Goal: Task Accomplishment & Management: Complete application form

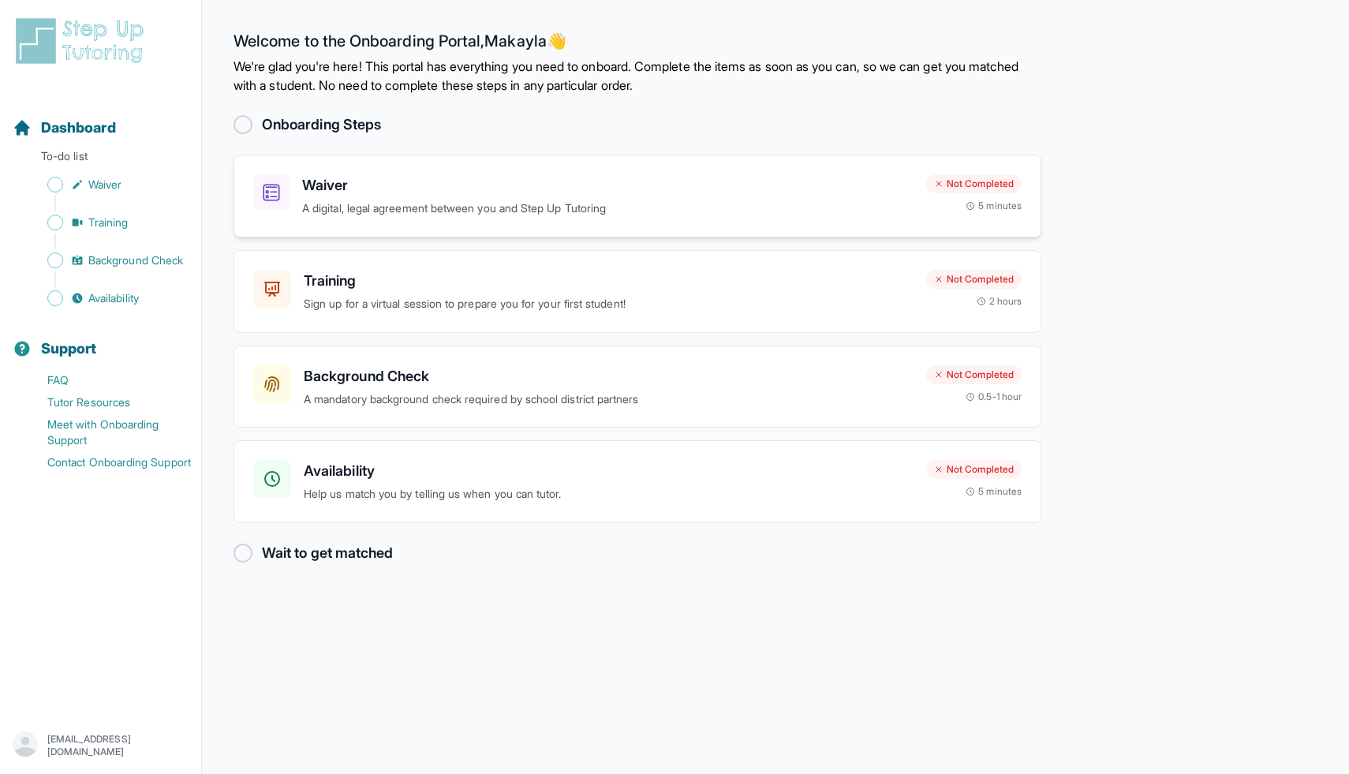
click at [569, 185] on h3 "Waiver" at bounding box center [607, 185] width 611 height 22
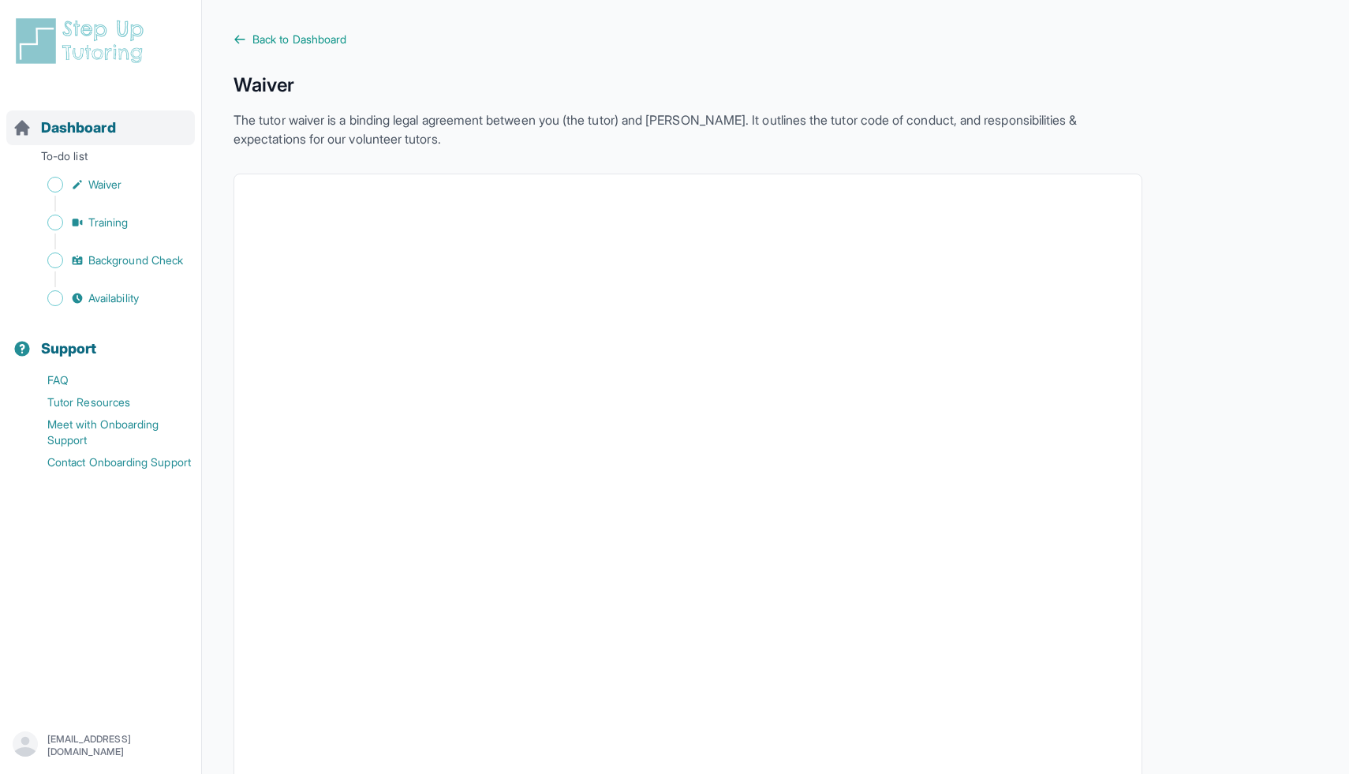
click at [69, 136] on span "Dashboard" at bounding box center [78, 128] width 75 height 22
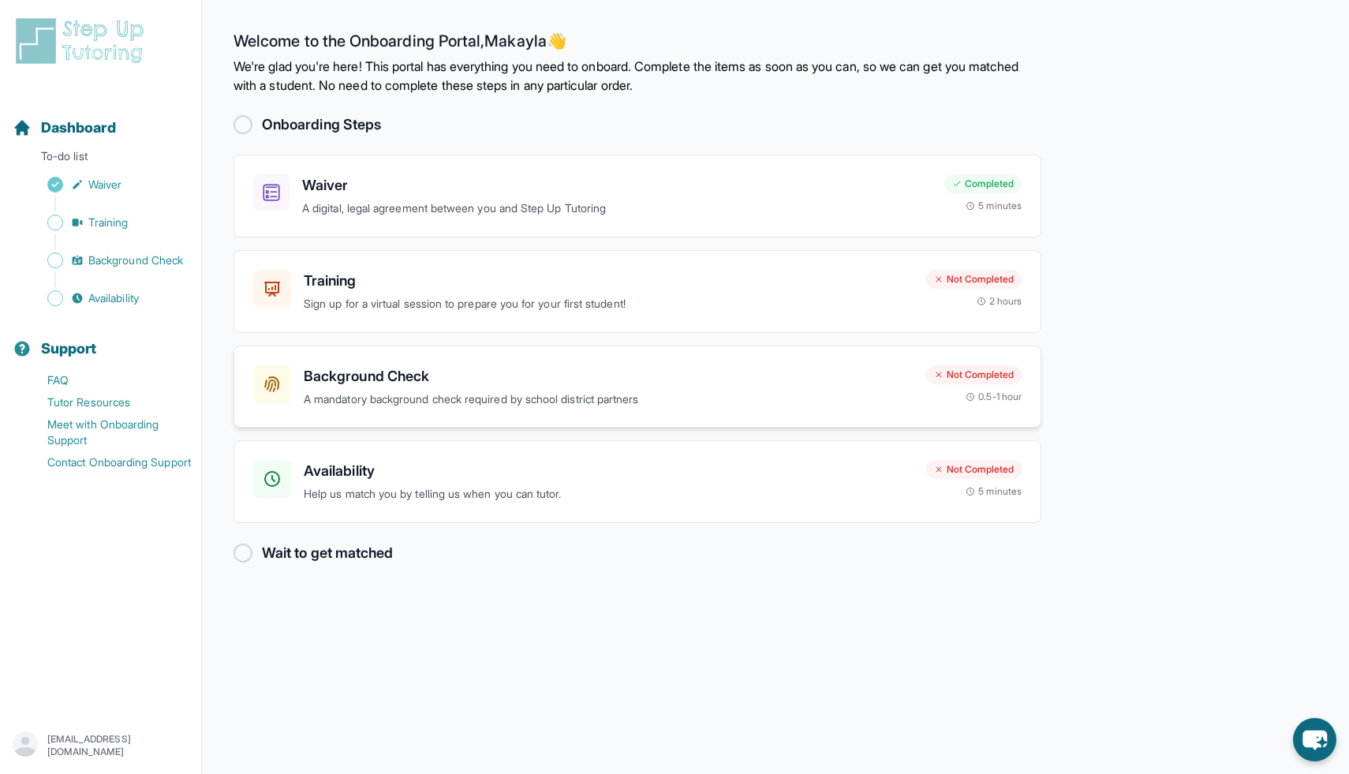
click at [651, 345] on div "Background Check A mandatory background check required by school district partn…" at bounding box center [637, 386] width 808 height 83
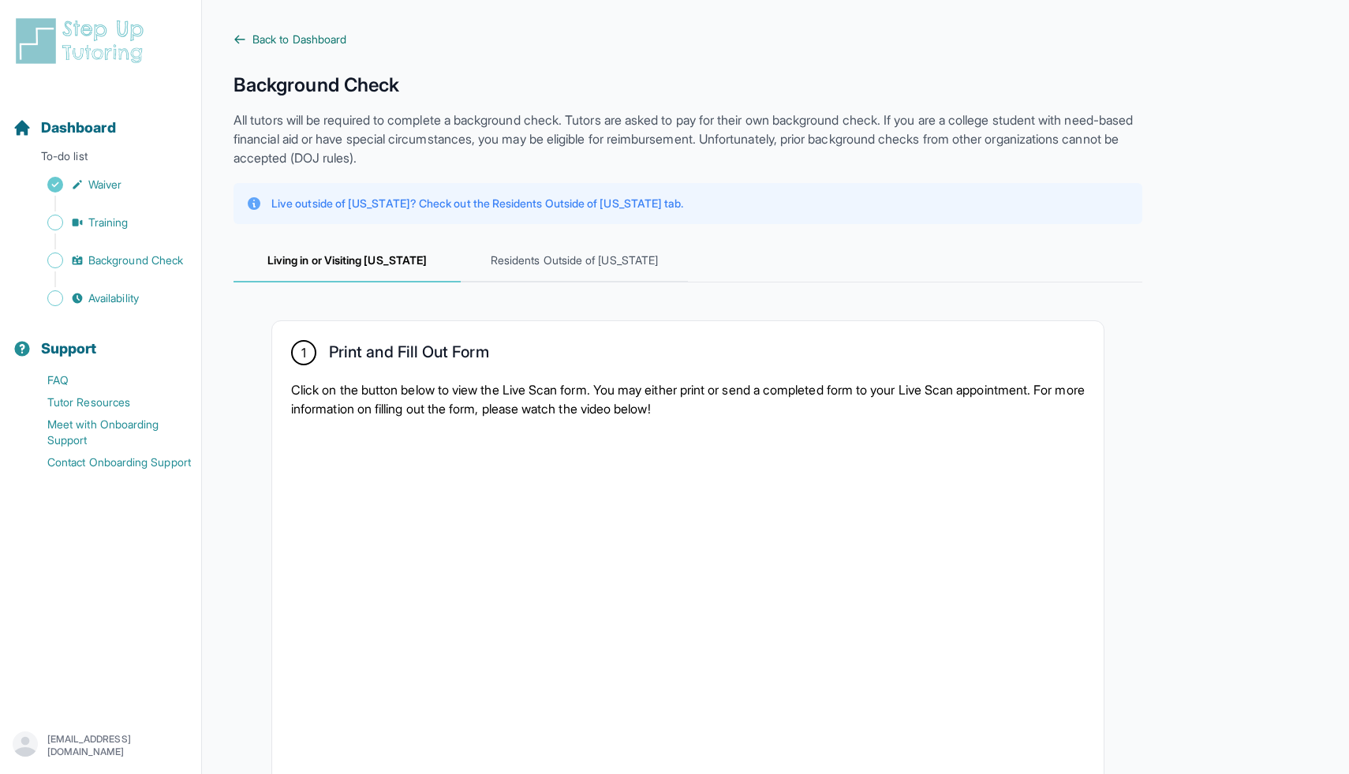
click at [244, 45] on icon at bounding box center [239, 39] width 13 height 13
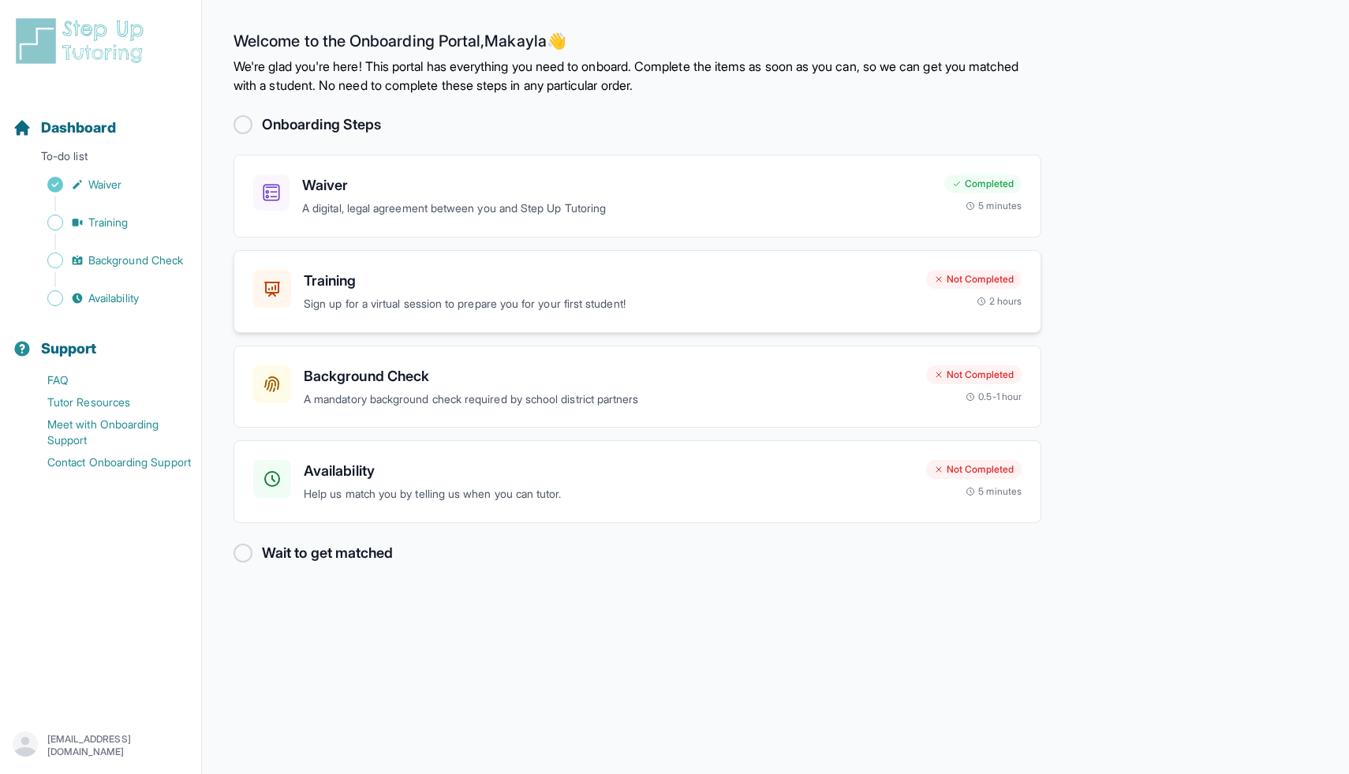
click at [577, 280] on h3 "Training" at bounding box center [609, 281] width 610 height 22
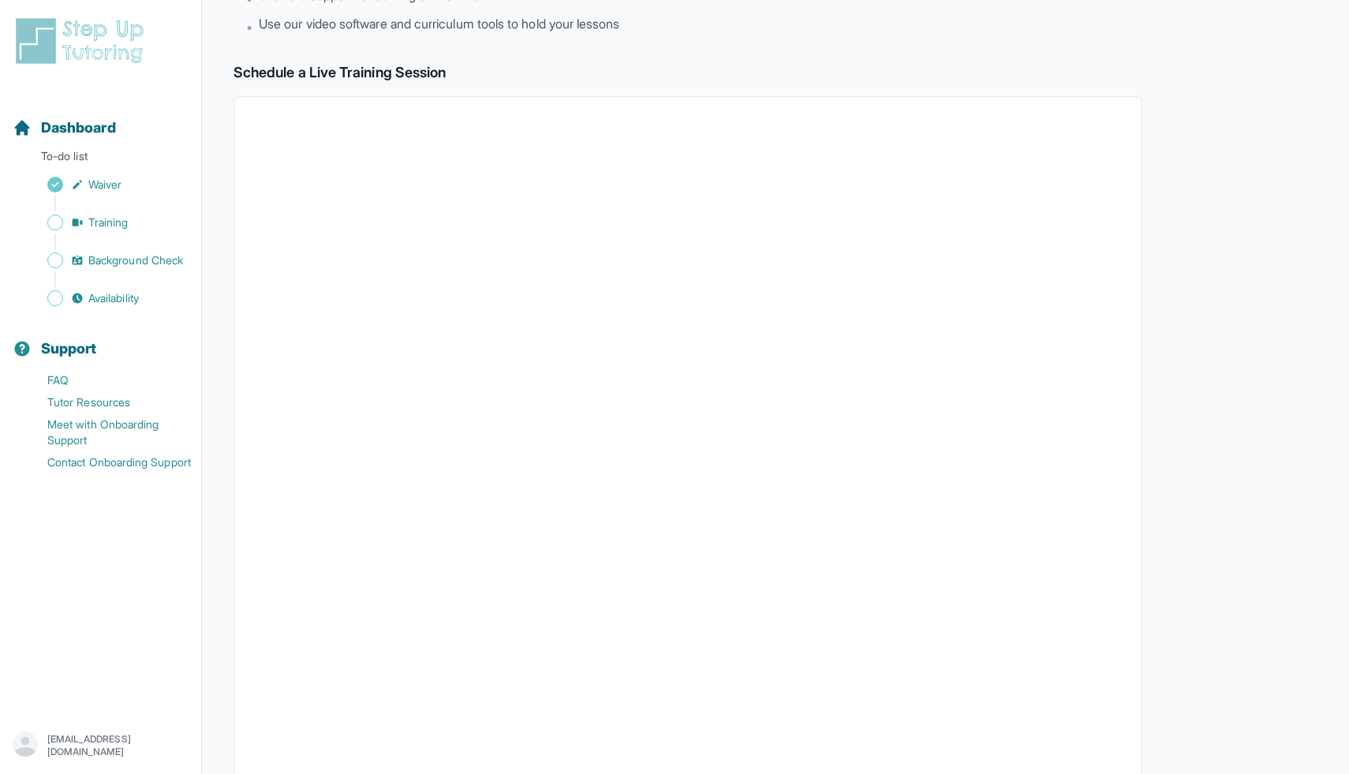
scroll to position [304, 0]
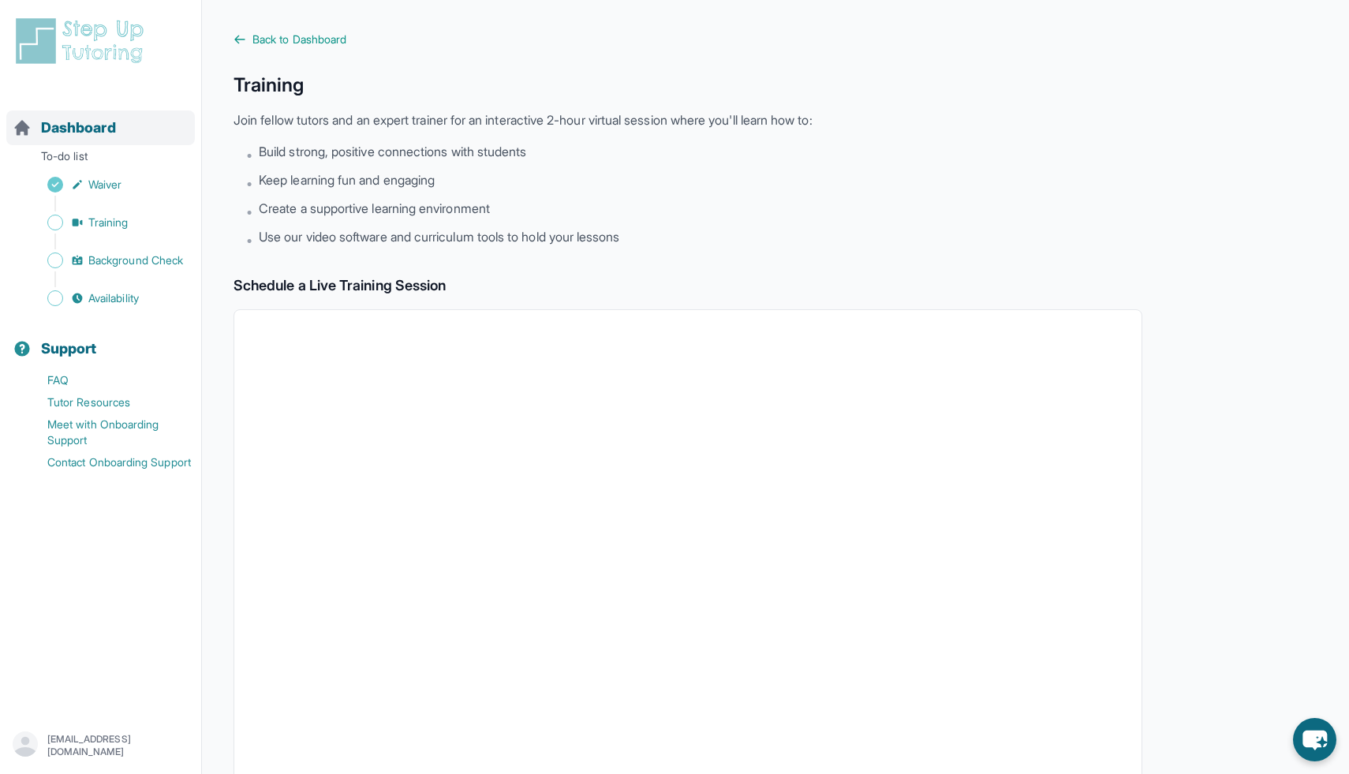
click at [80, 114] on div "Dashboard" at bounding box center [100, 127] width 188 height 35
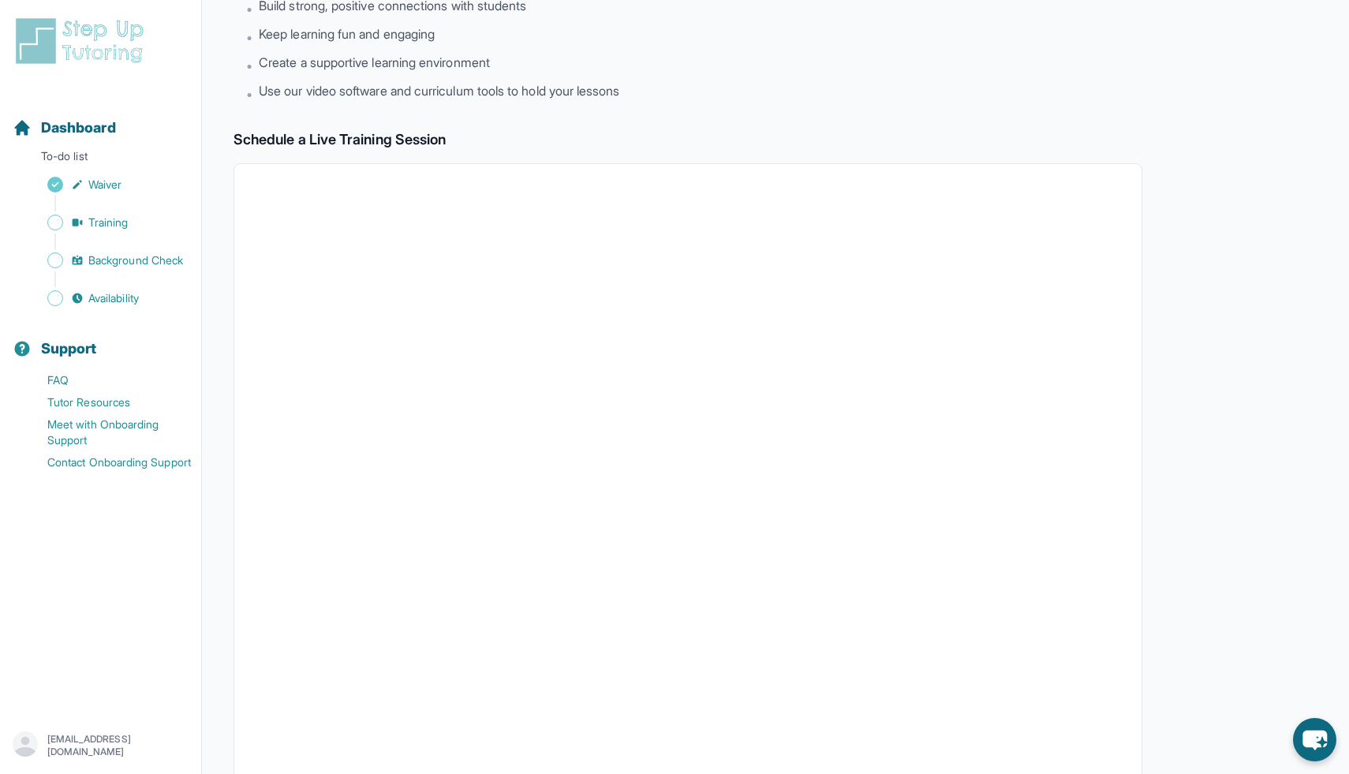
scroll to position [326, 0]
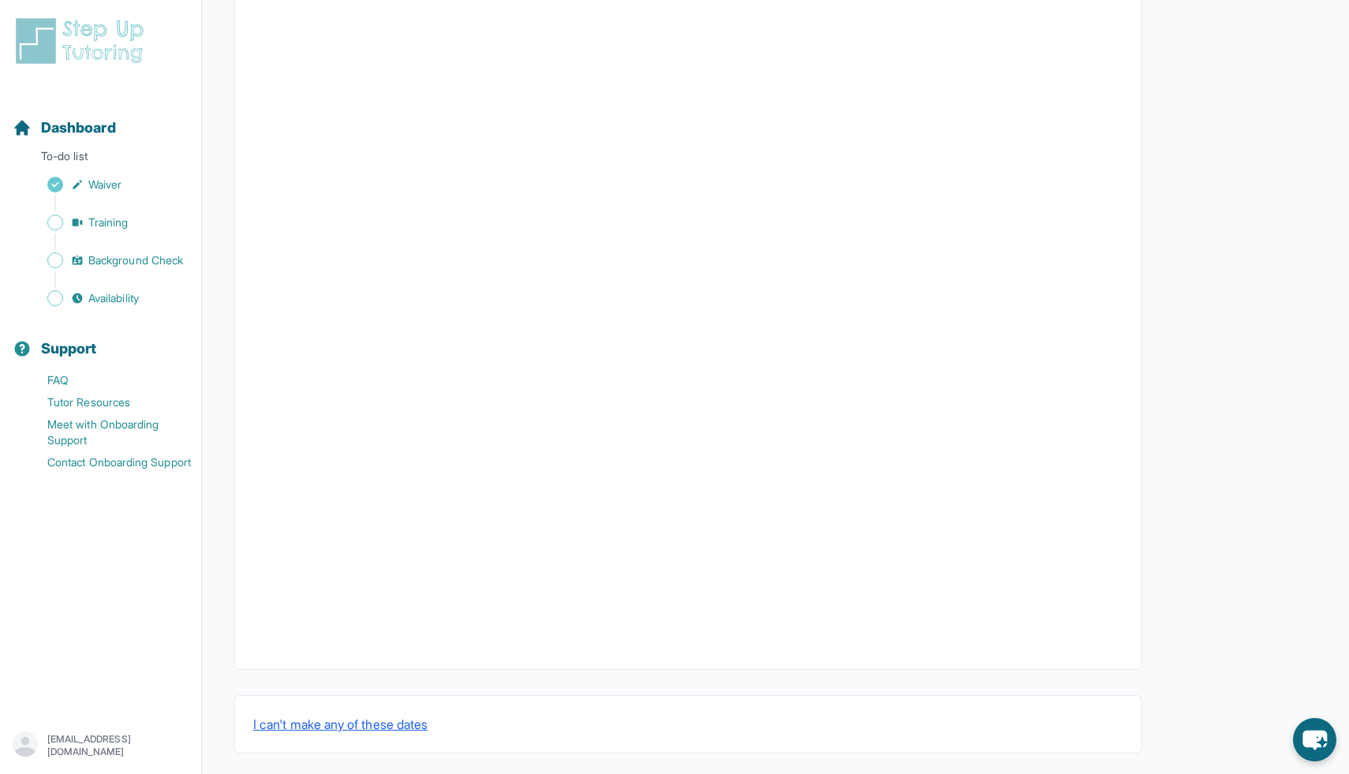
click at [103, 146] on div "Dashboard To-do list Waiver Training Background Check Availability" at bounding box center [100, 200] width 188 height 218
click at [66, 132] on span "Dashboard" at bounding box center [78, 128] width 75 height 22
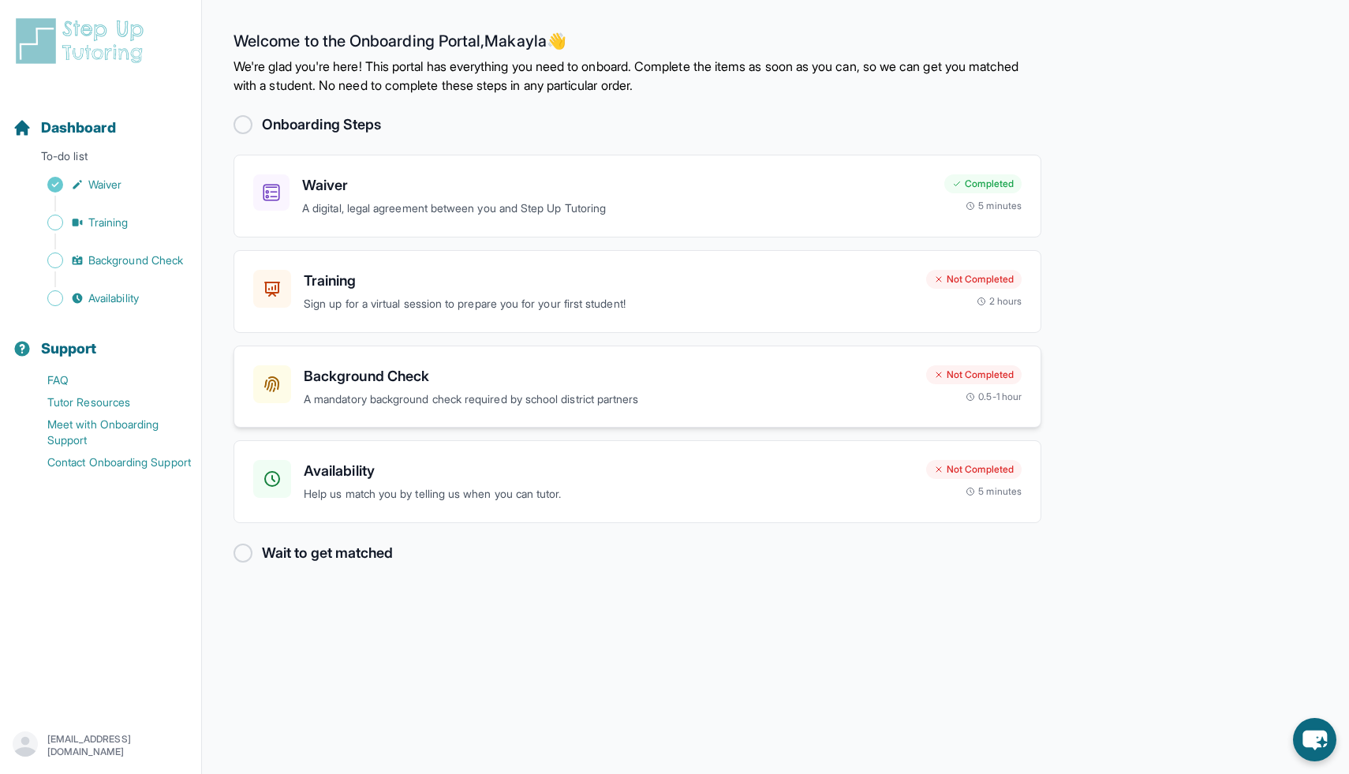
click at [672, 386] on div "Background Check A mandatory background check required by school district partn…" at bounding box center [609, 386] width 610 height 43
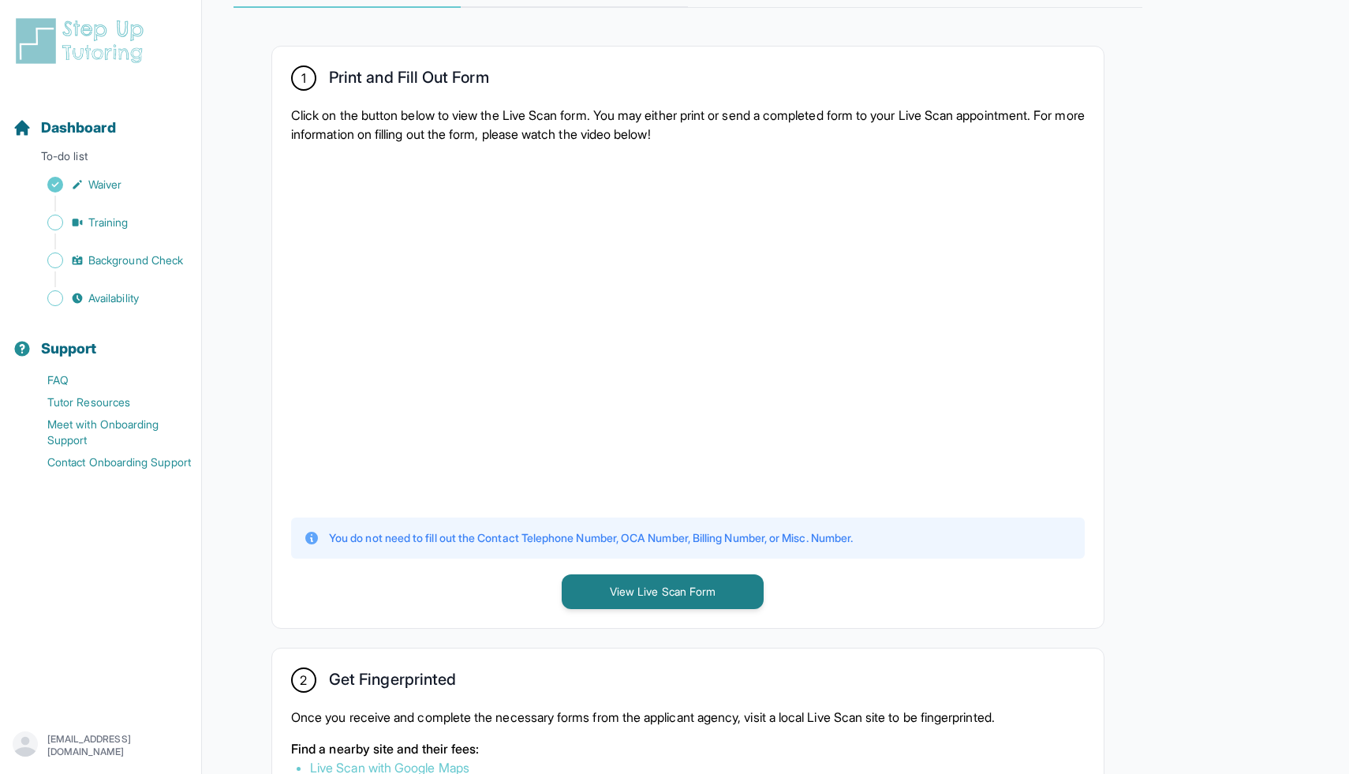
scroll to position [270, 0]
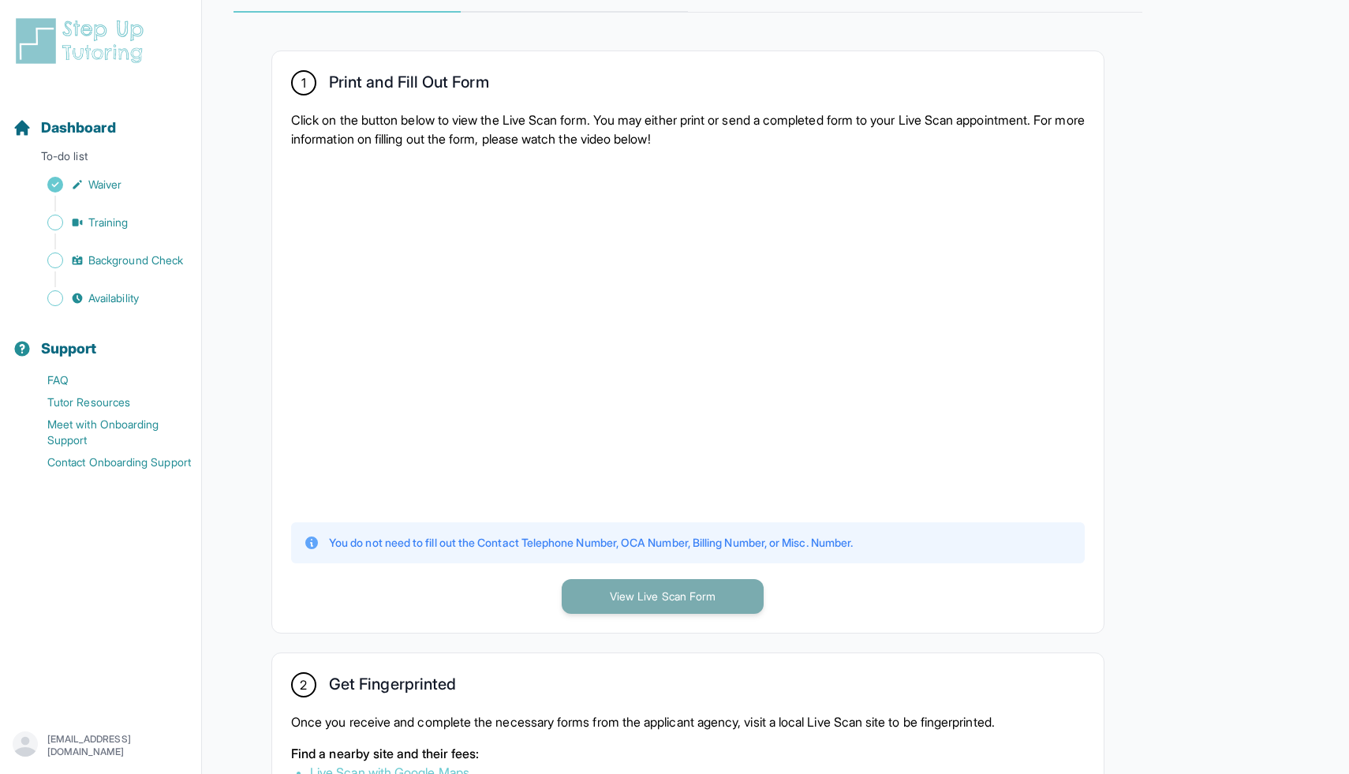
click at [657, 591] on button "View Live Scan Form" at bounding box center [662, 596] width 202 height 35
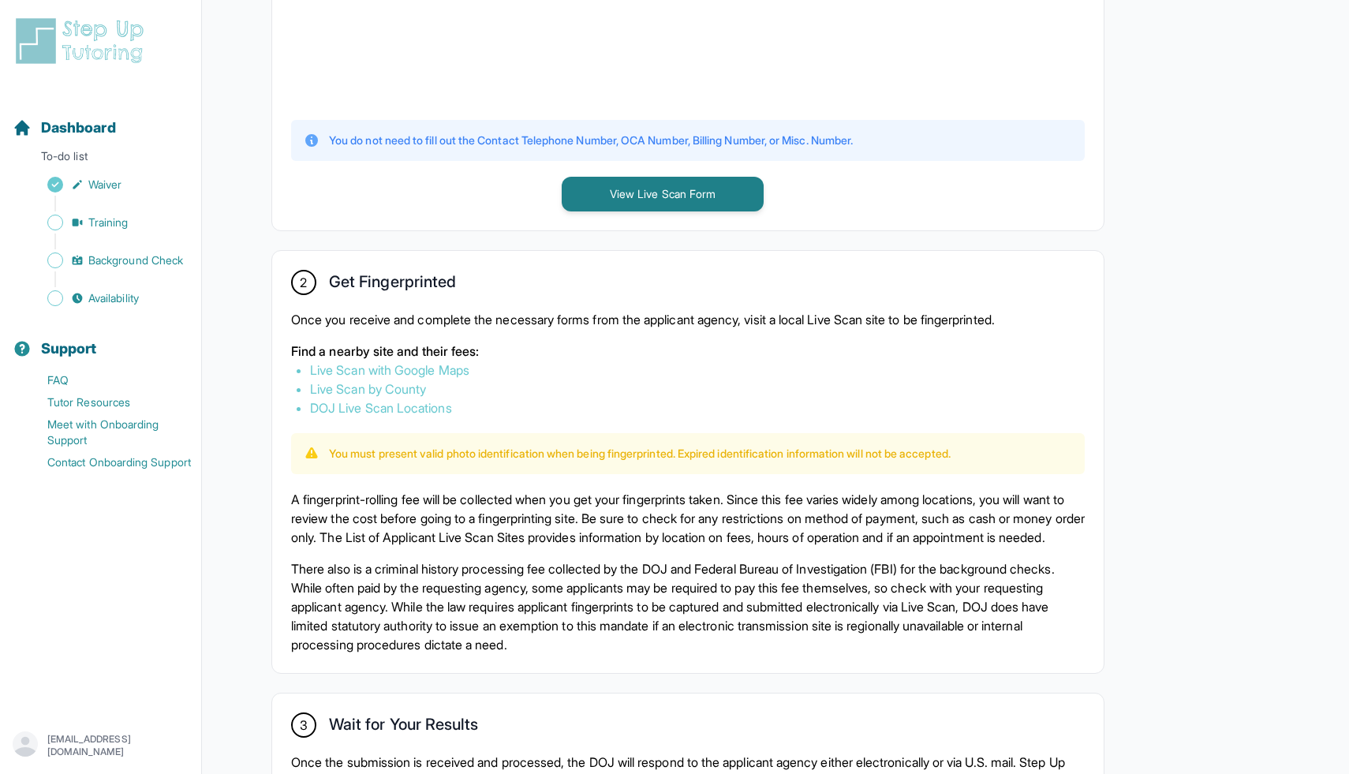
scroll to position [677, 0]
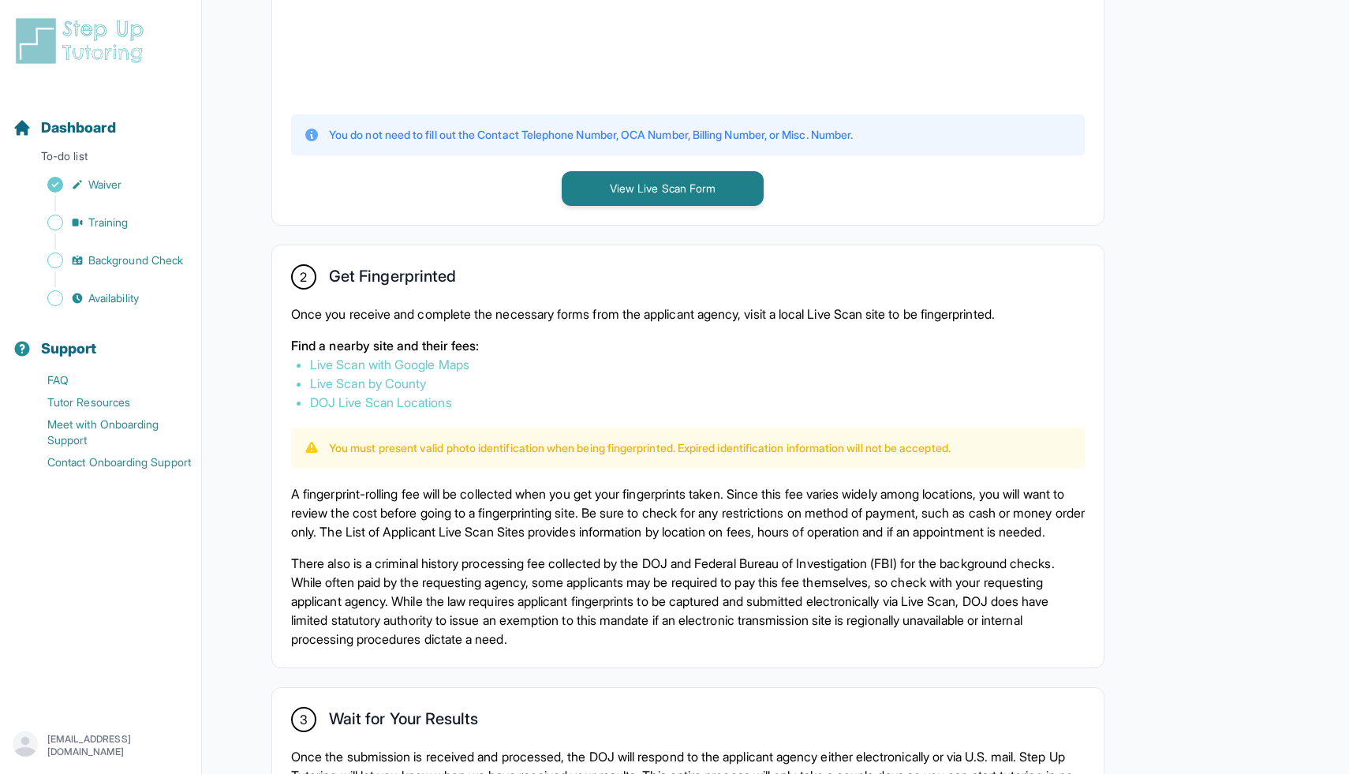
click at [410, 364] on link "Live Scan with Google Maps" at bounding box center [389, 364] width 159 height 16
click at [394, 380] on link "Live Scan by County" at bounding box center [368, 383] width 116 height 16
click at [452, 401] on link "DOJ Live Scan Locations" at bounding box center [381, 402] width 142 height 16
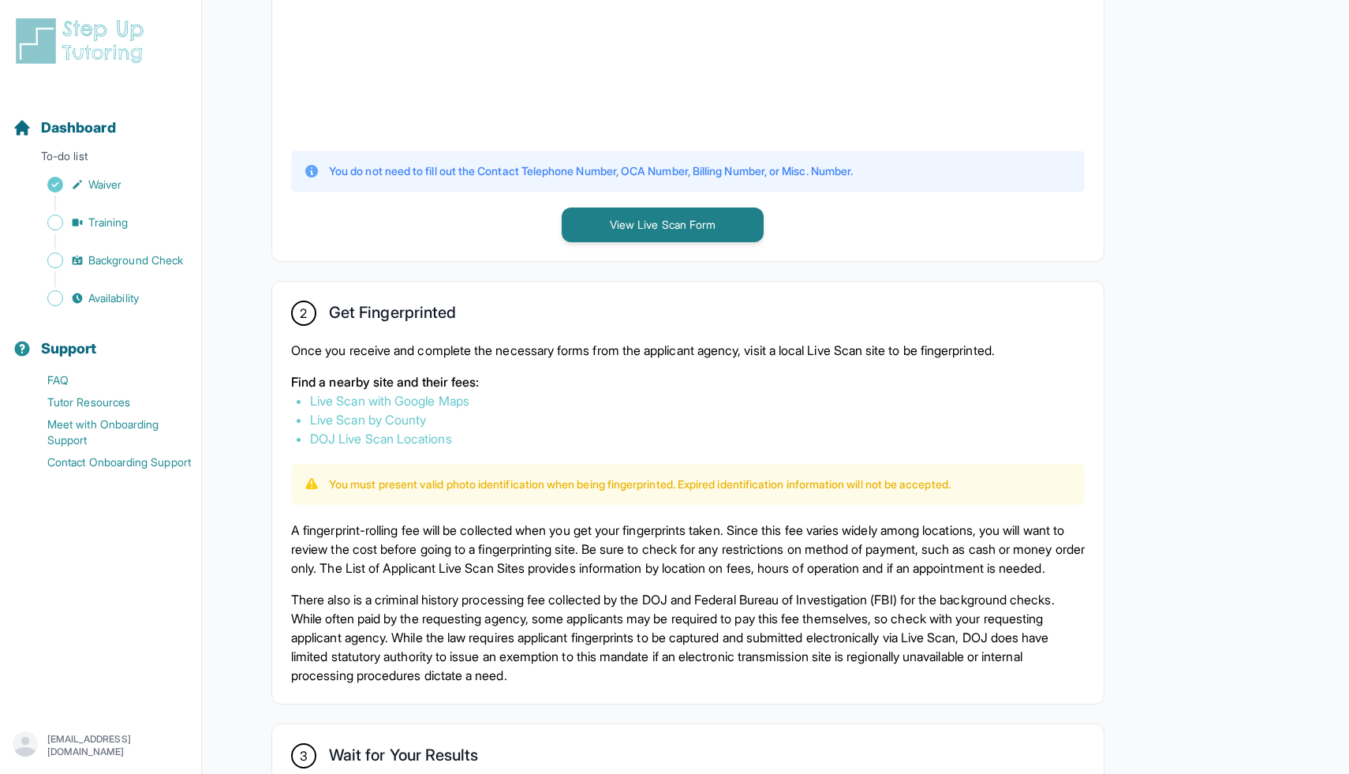
scroll to position [629, 0]
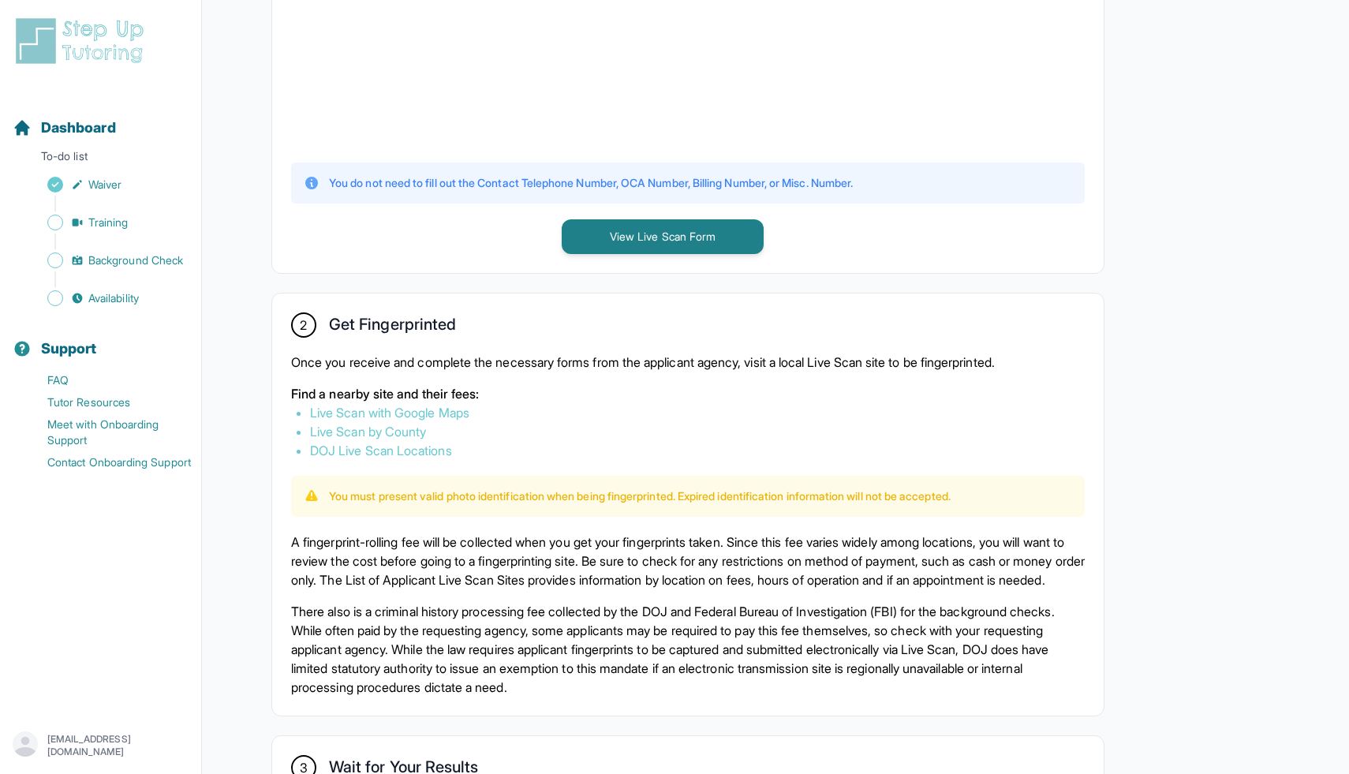
click at [457, 415] on link "Live Scan with Google Maps" at bounding box center [389, 413] width 159 height 16
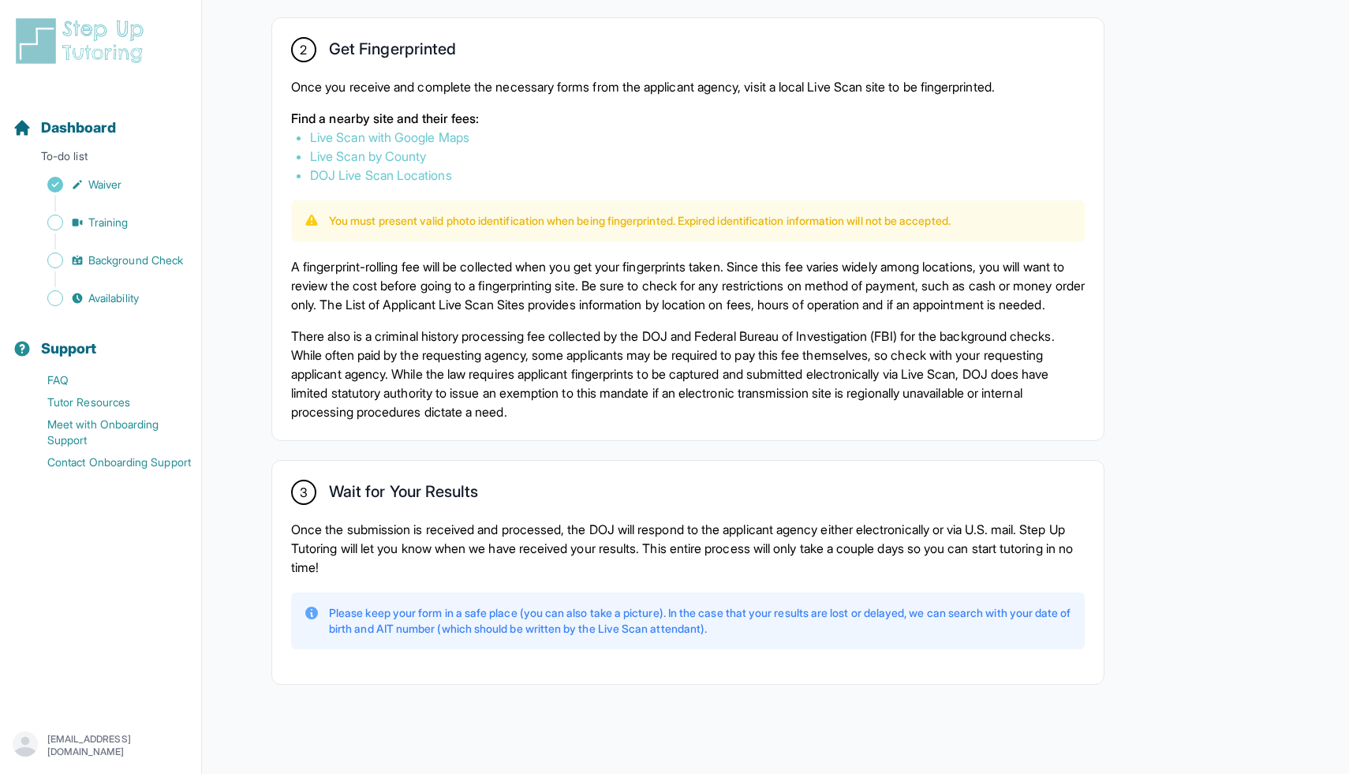
scroll to position [927, 0]
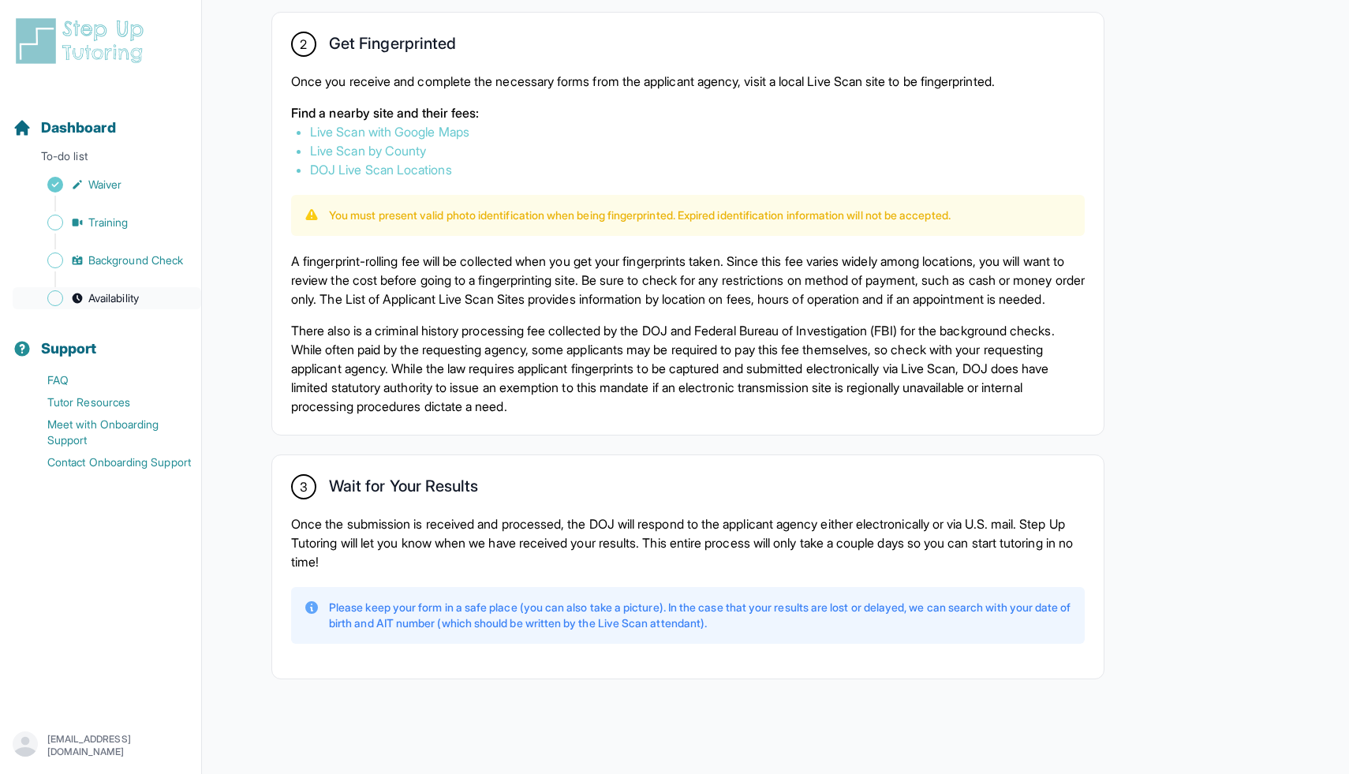
click at [93, 296] on span "Availability" at bounding box center [113, 298] width 50 height 16
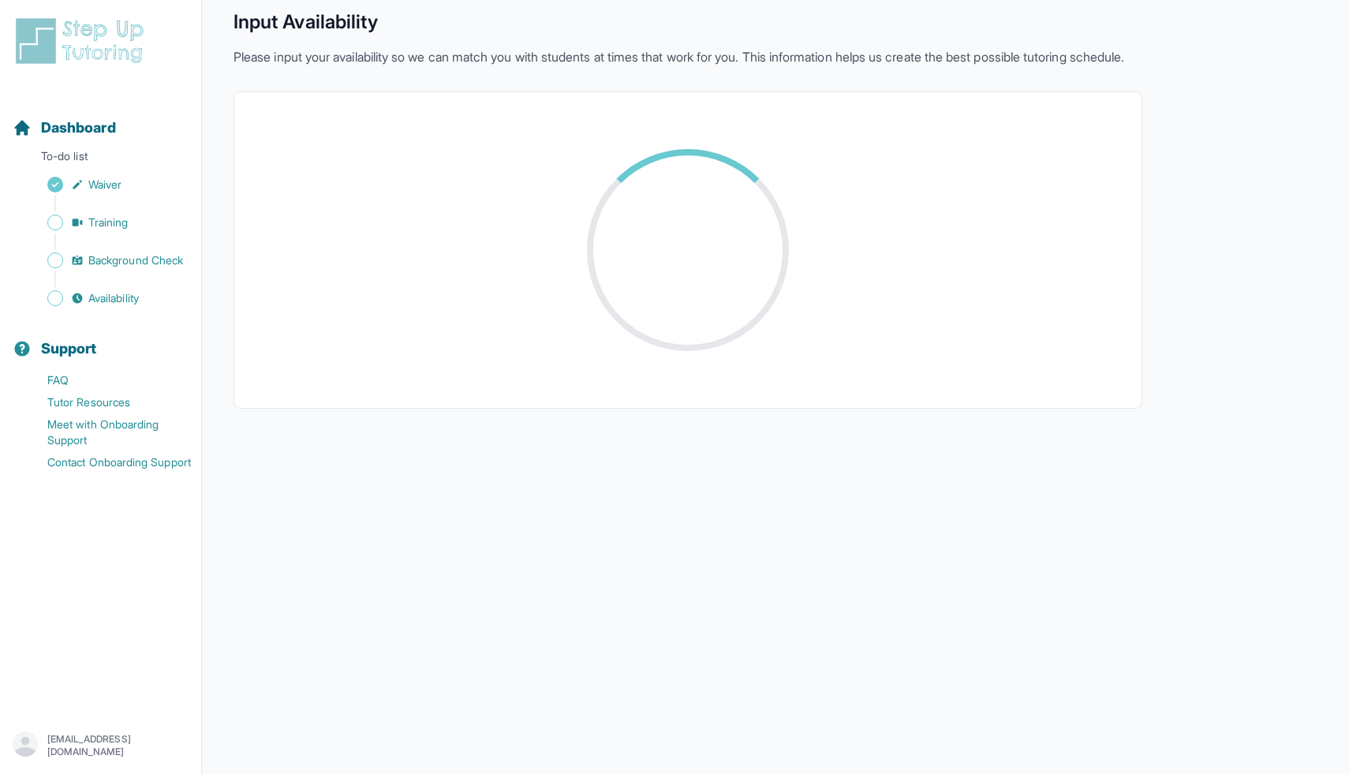
scroll to position [143, 0]
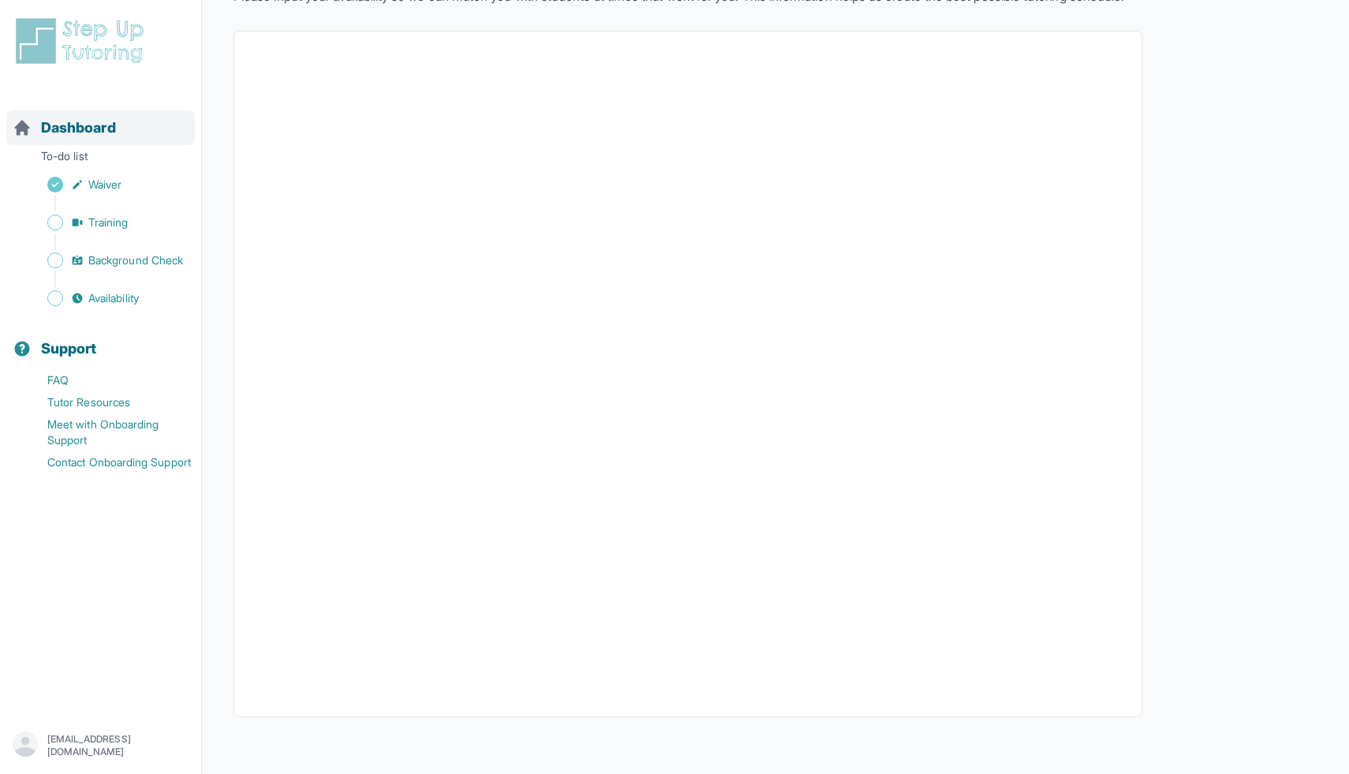
click at [89, 122] on span "Dashboard" at bounding box center [78, 128] width 75 height 22
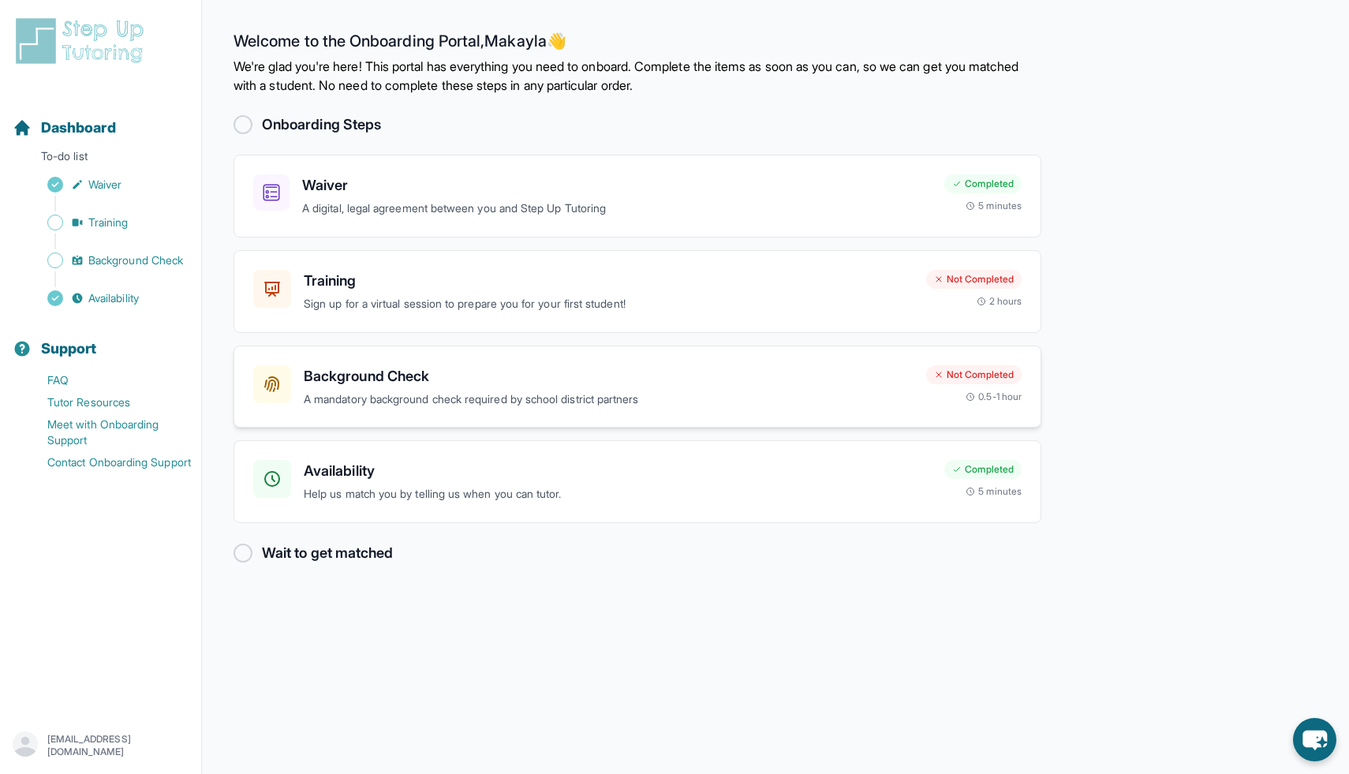
click at [382, 380] on h3 "Background Check" at bounding box center [609, 376] width 610 height 22
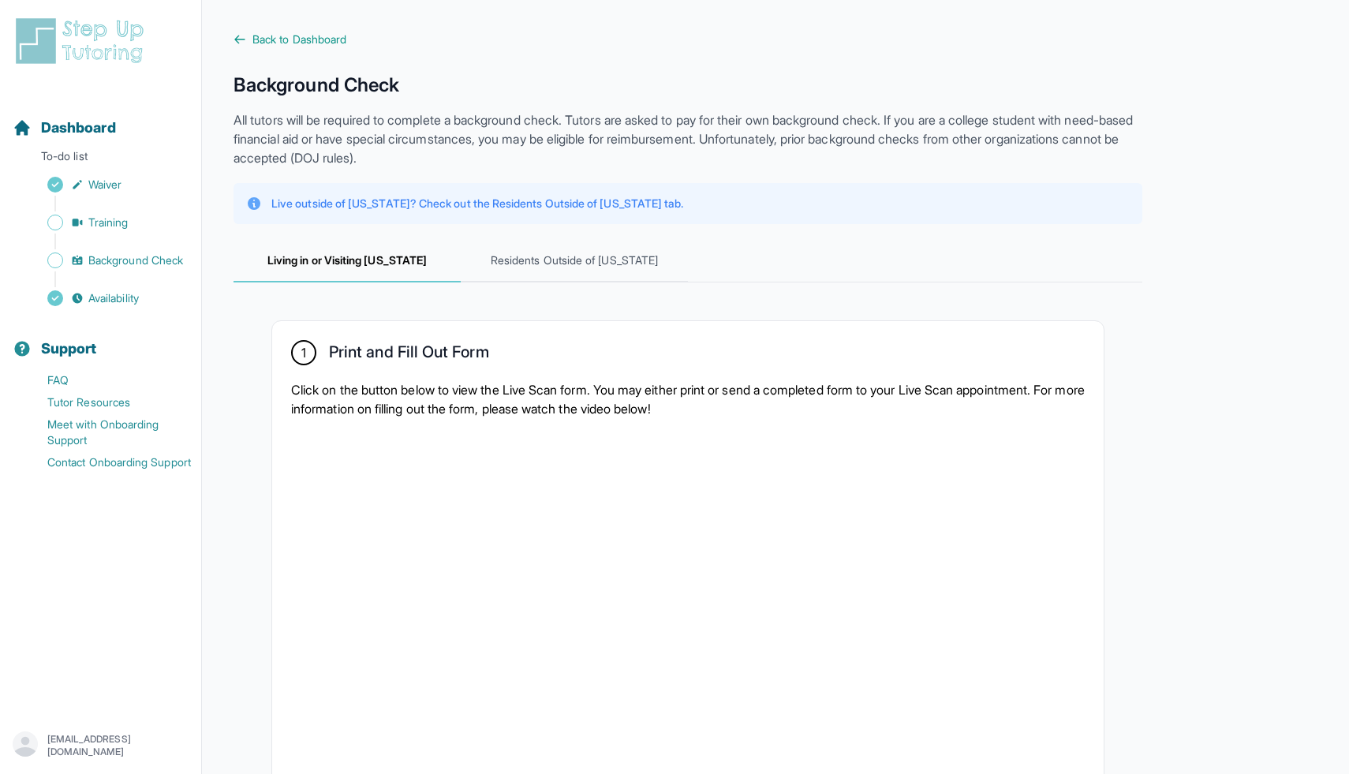
click at [517, 208] on p "Live outside of [US_STATE]? Check out the Residents Outside of [US_STATE] tab." at bounding box center [477, 204] width 412 height 16
click at [534, 256] on span "Residents Outside of [US_STATE]" at bounding box center [574, 261] width 227 height 43
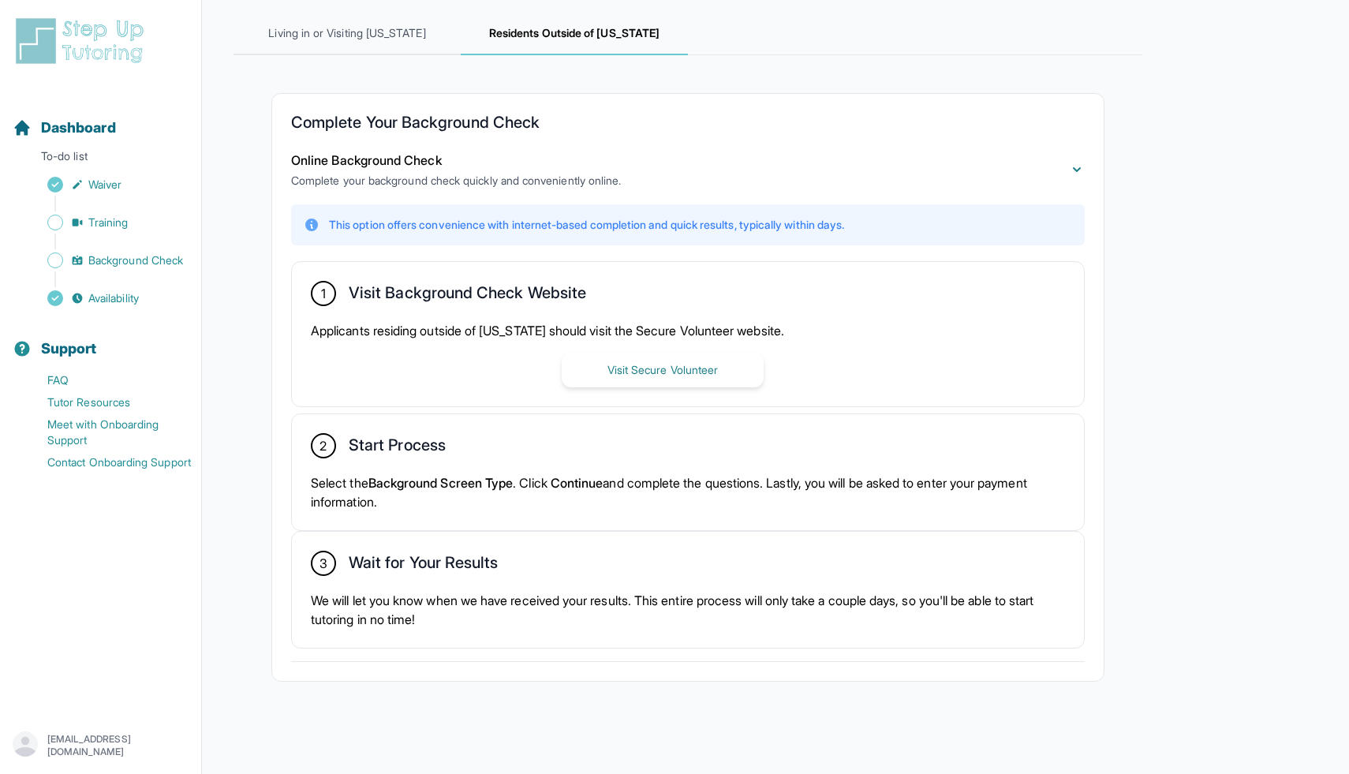
scroll to position [228, 0]
click at [599, 366] on button "Visit Secure Volunteer" at bounding box center [662, 369] width 202 height 35
click at [162, 214] on link "Training" at bounding box center [107, 222] width 188 height 22
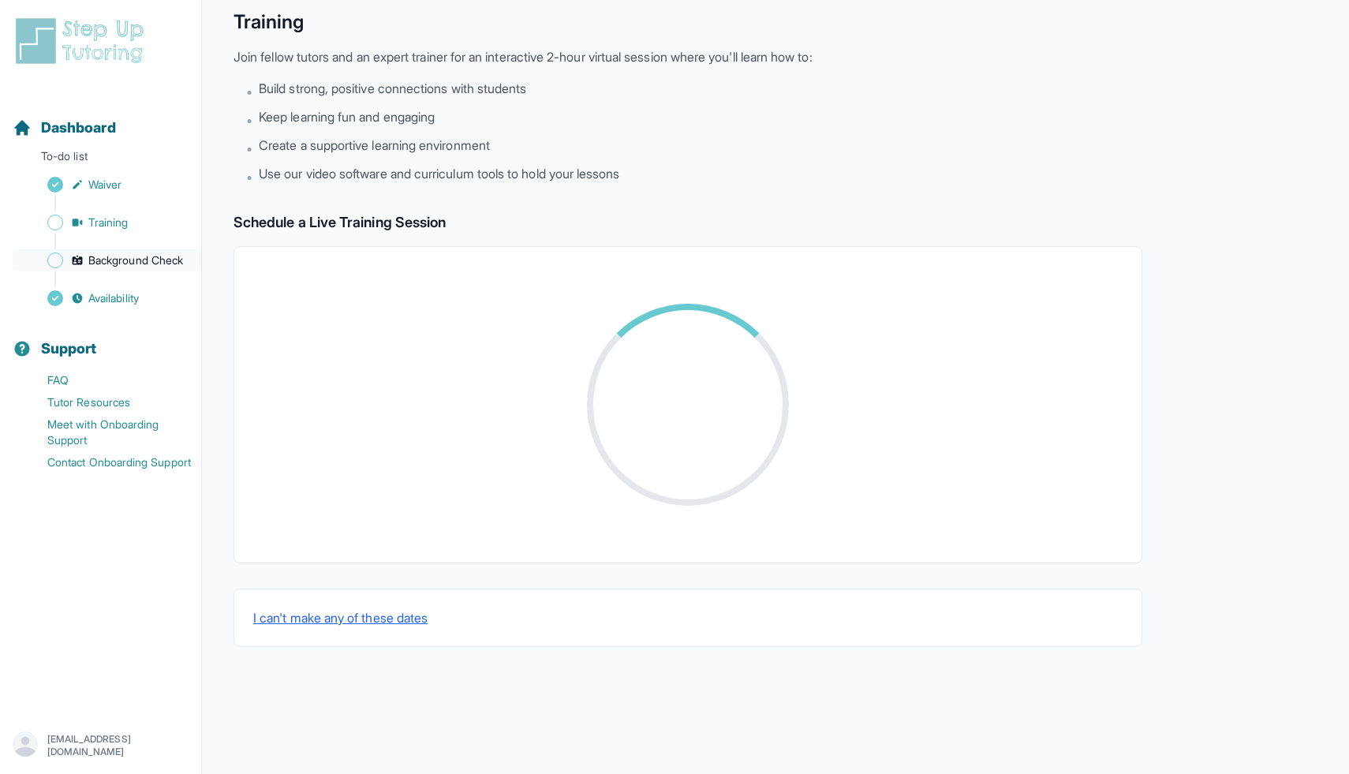
scroll to position [228, 0]
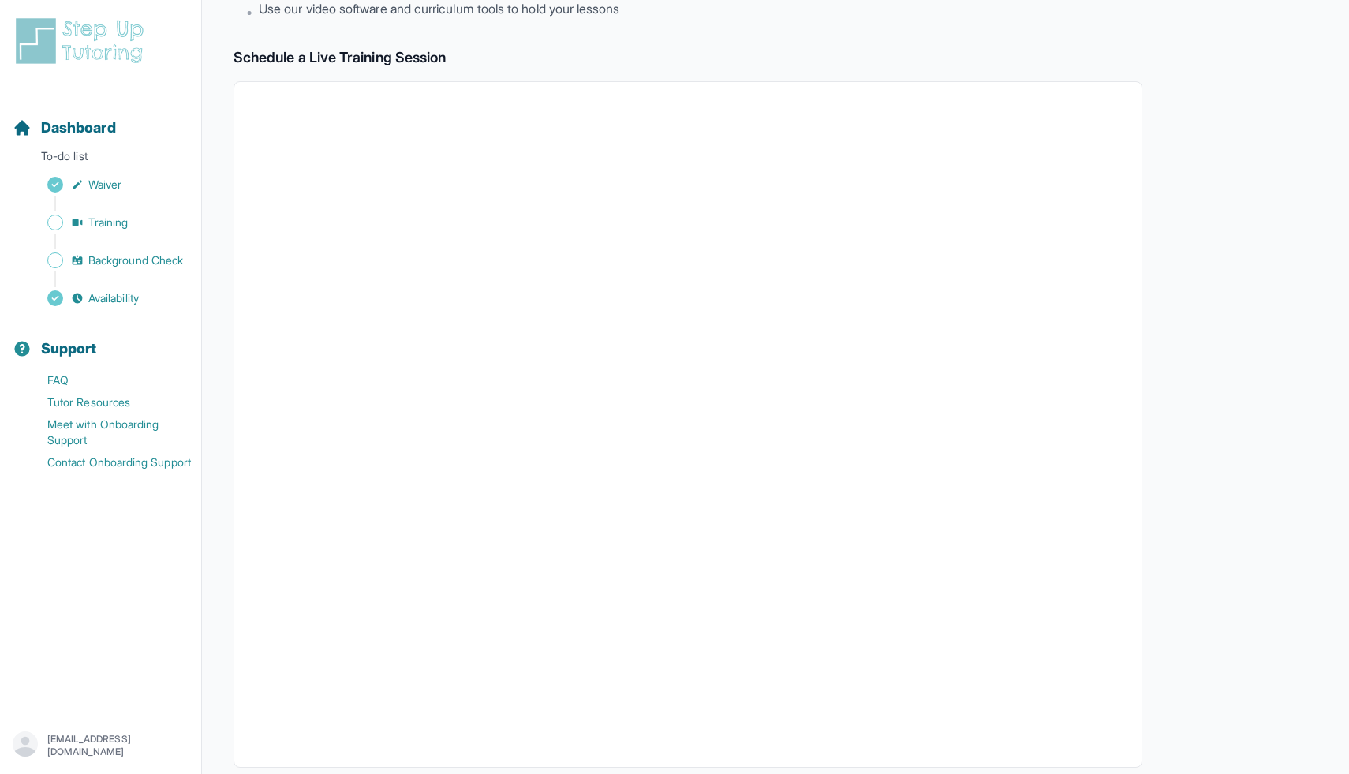
click at [144, 244] on div "Sidebar" at bounding box center [104, 241] width 182 height 16
click at [94, 118] on span "Dashboard" at bounding box center [78, 128] width 75 height 22
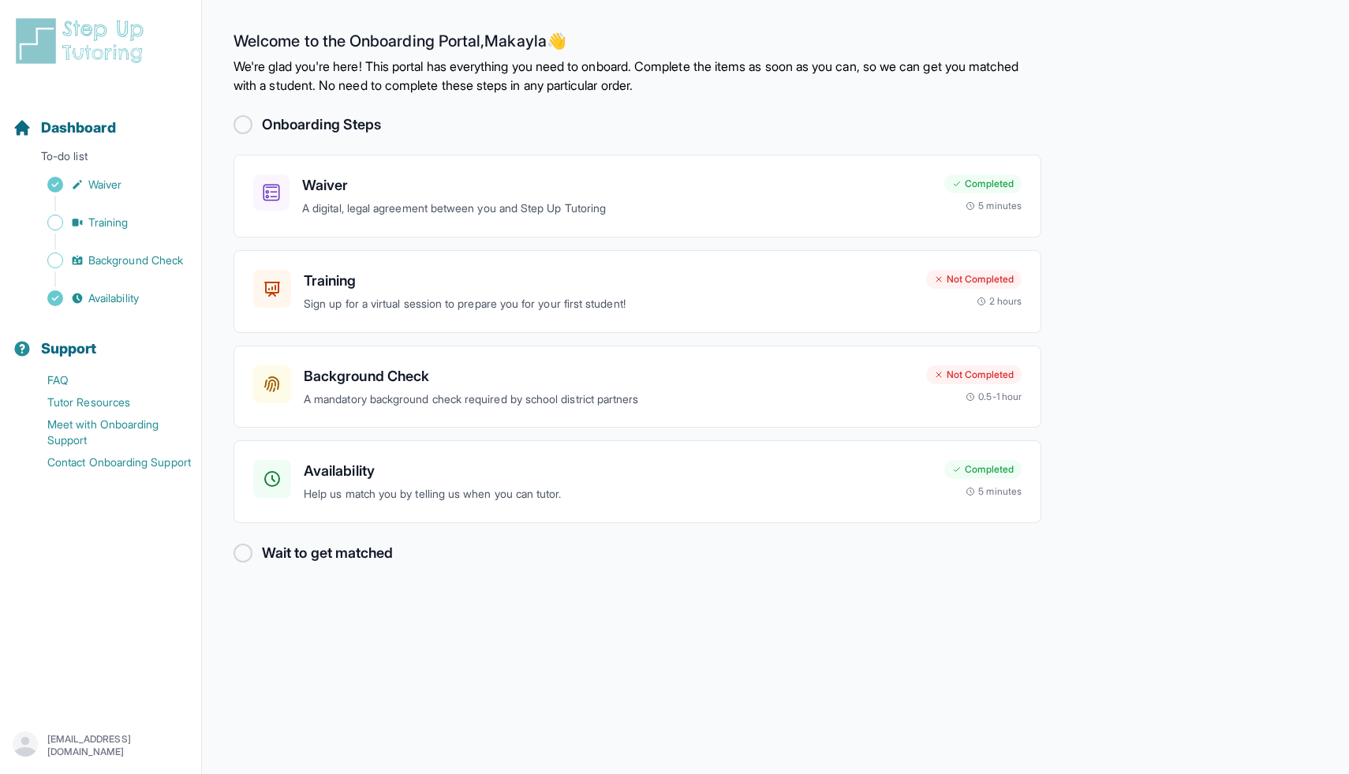
click at [347, 535] on div "Onboarding Steps Waiver A digital, legal agreement between you and Step Up Tuto…" at bounding box center [637, 339] width 808 height 450
click at [247, 549] on div at bounding box center [242, 552] width 19 height 19
